Goal: Transaction & Acquisition: Book appointment/travel/reservation

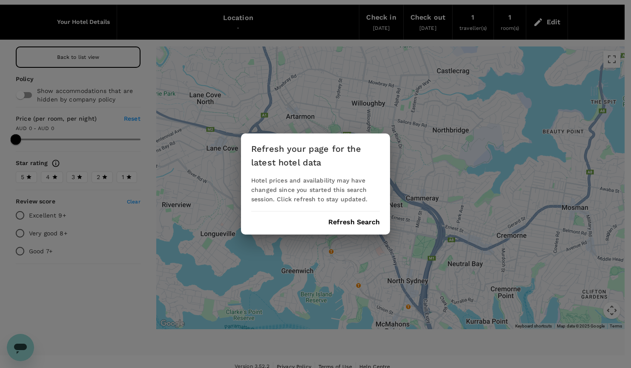
scroll to position [34, 0]
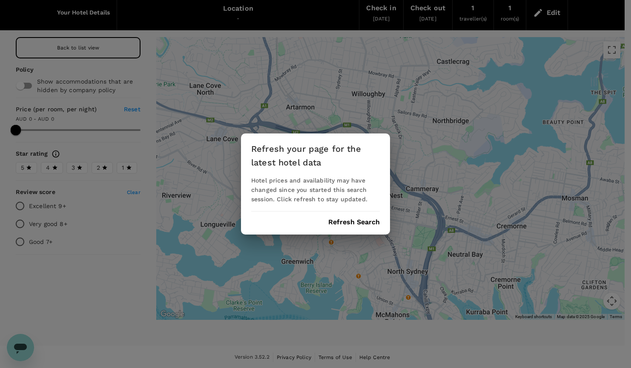
click at [361, 220] on button "Refresh Search" at bounding box center [354, 222] width 52 height 8
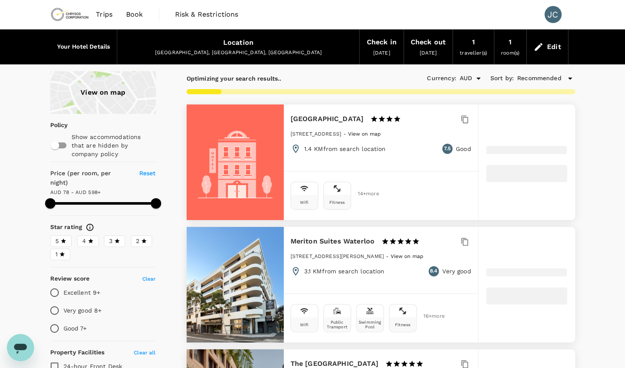
type input "597.88"
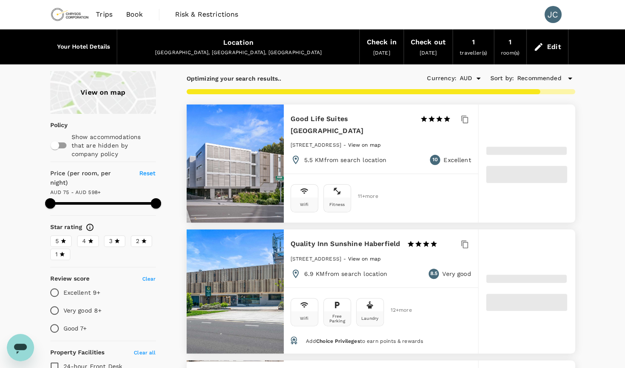
type input "74.88"
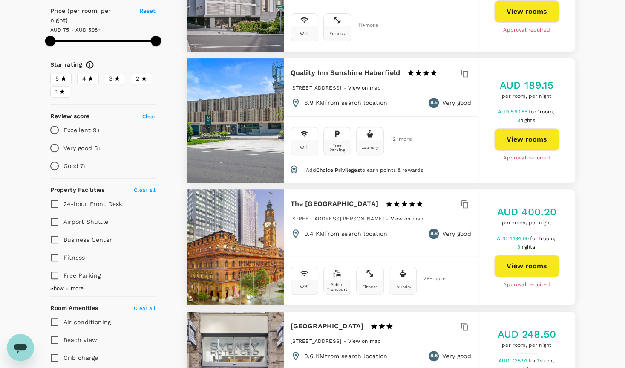
scroll to position [170, 0]
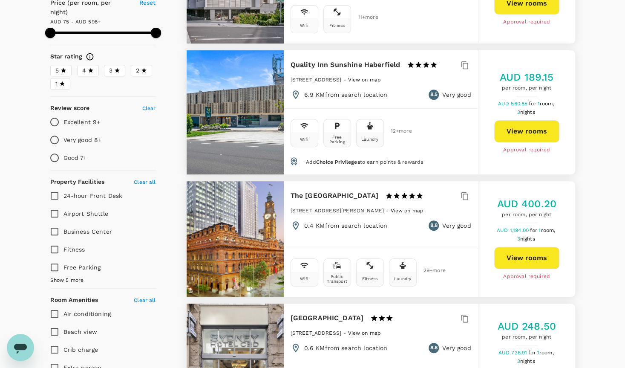
type input "597.88"
